Goal: Find contact information: Find contact information

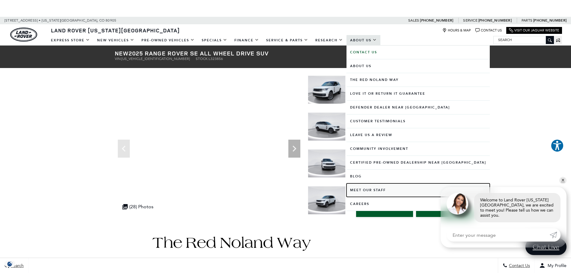
click at [362, 191] on link "Meet Our Staff" at bounding box center [417, 189] width 143 height 13
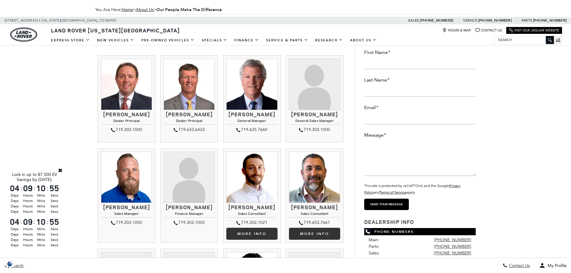
scroll to position [60, 0]
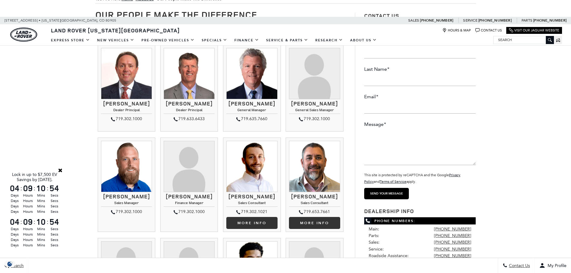
click at [319, 114] on h4 "General Sales Manager" at bounding box center [314, 111] width 51 height 6
click at [317, 101] on h3 "[PERSON_NAME]" at bounding box center [314, 104] width 51 height 6
click at [309, 107] on h3 "[PERSON_NAME]" at bounding box center [314, 104] width 51 height 6
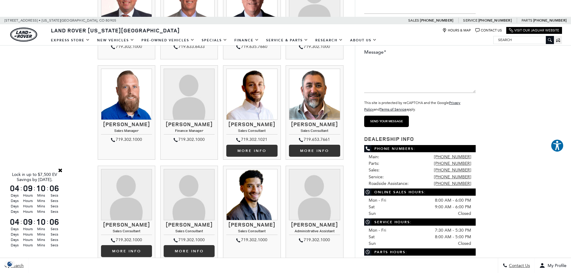
scroll to position [0, 0]
